Goal: Find specific page/section: Find specific page/section

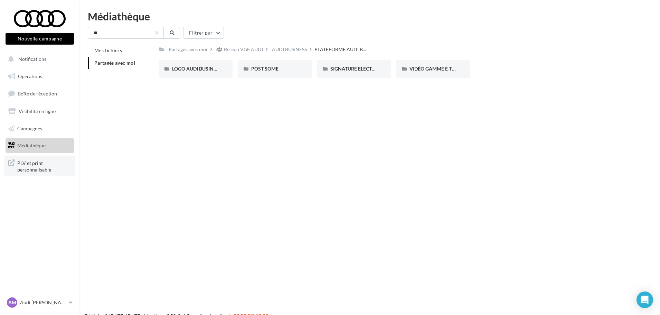
click at [42, 169] on span "PLV et print personnalisable" at bounding box center [44, 165] width 54 height 15
click at [34, 165] on span "PLV et print personnalisable" at bounding box center [44, 165] width 54 height 15
